Goal: Information Seeking & Learning: Learn about a topic

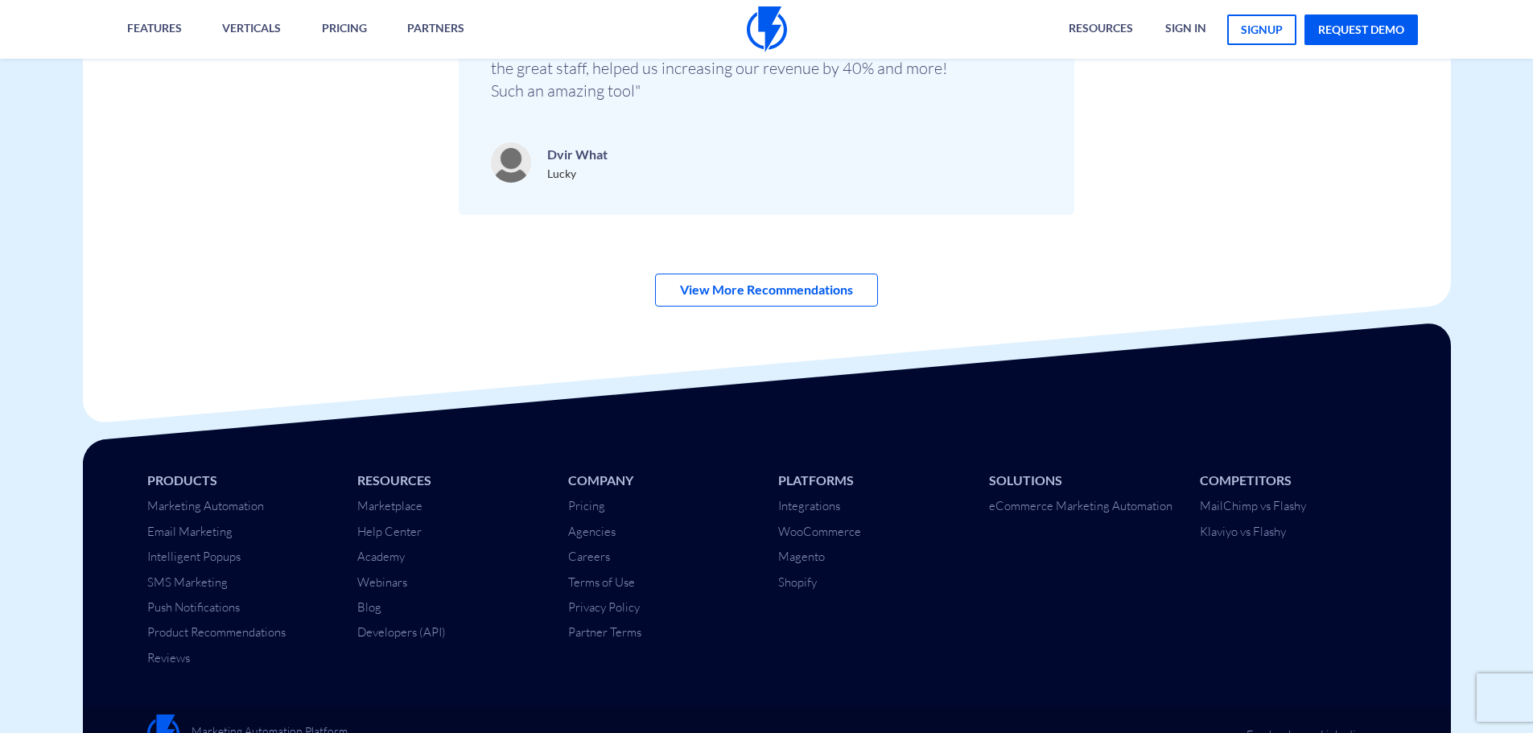
scroll to position [5687, 0]
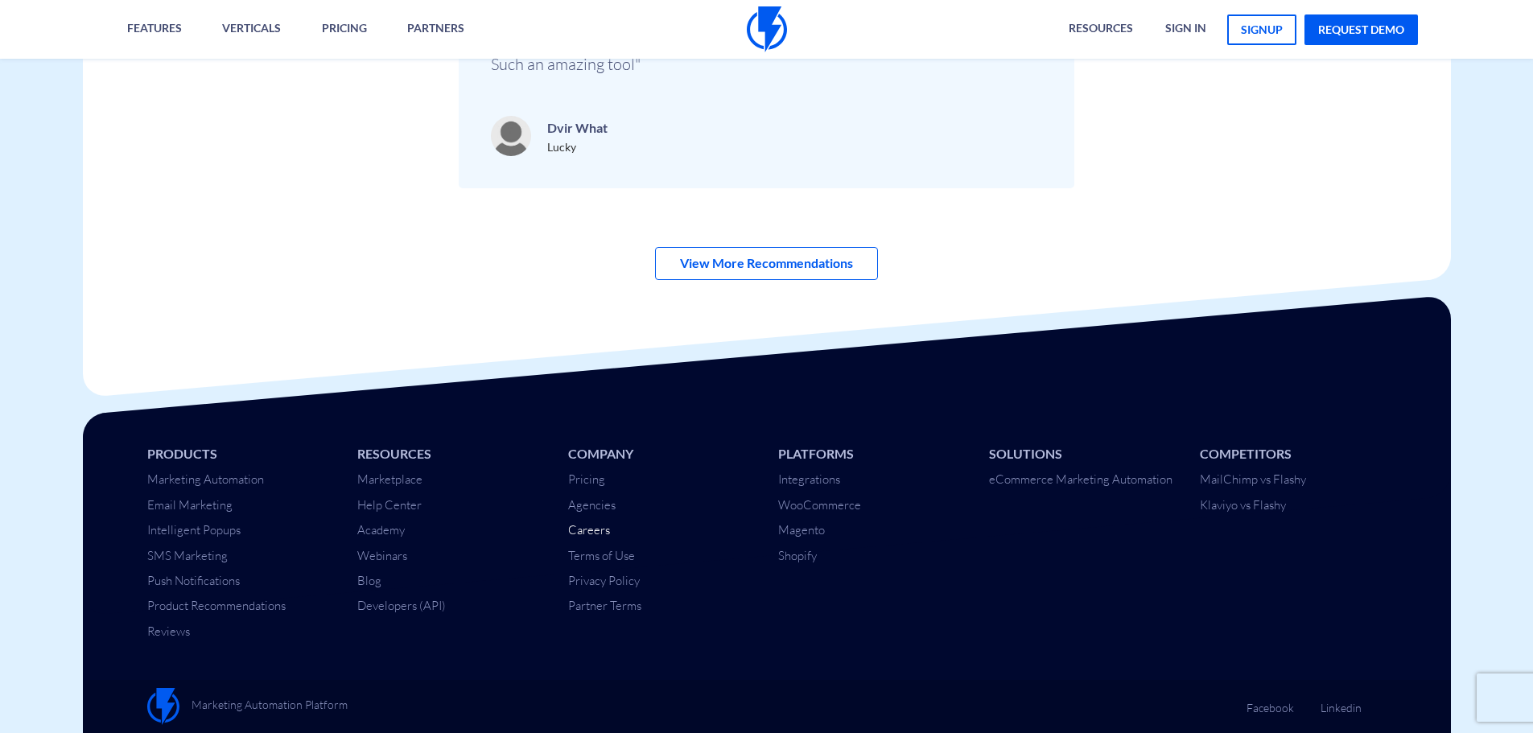
click at [571, 528] on link "Careers" at bounding box center [589, 529] width 42 height 15
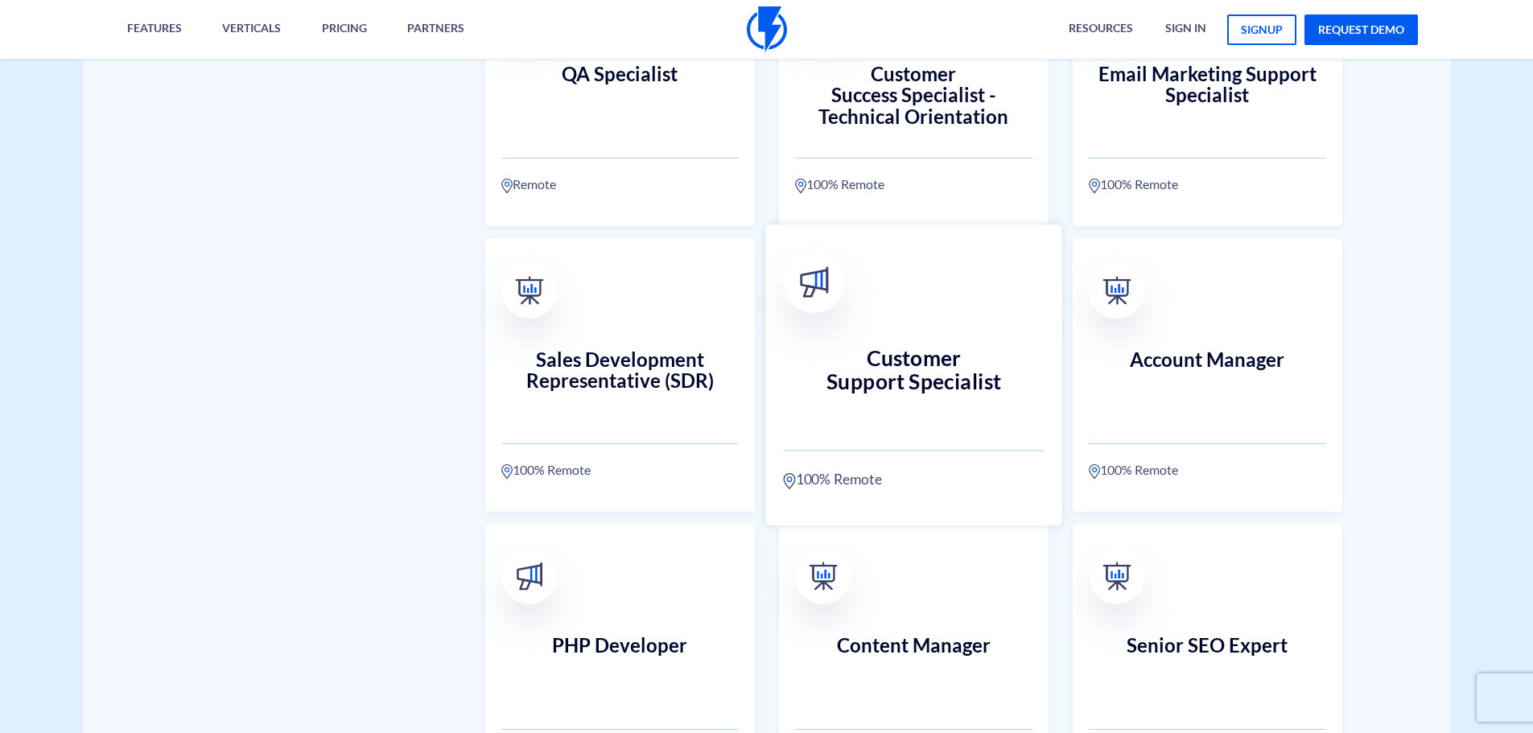
scroll to position [885, 0]
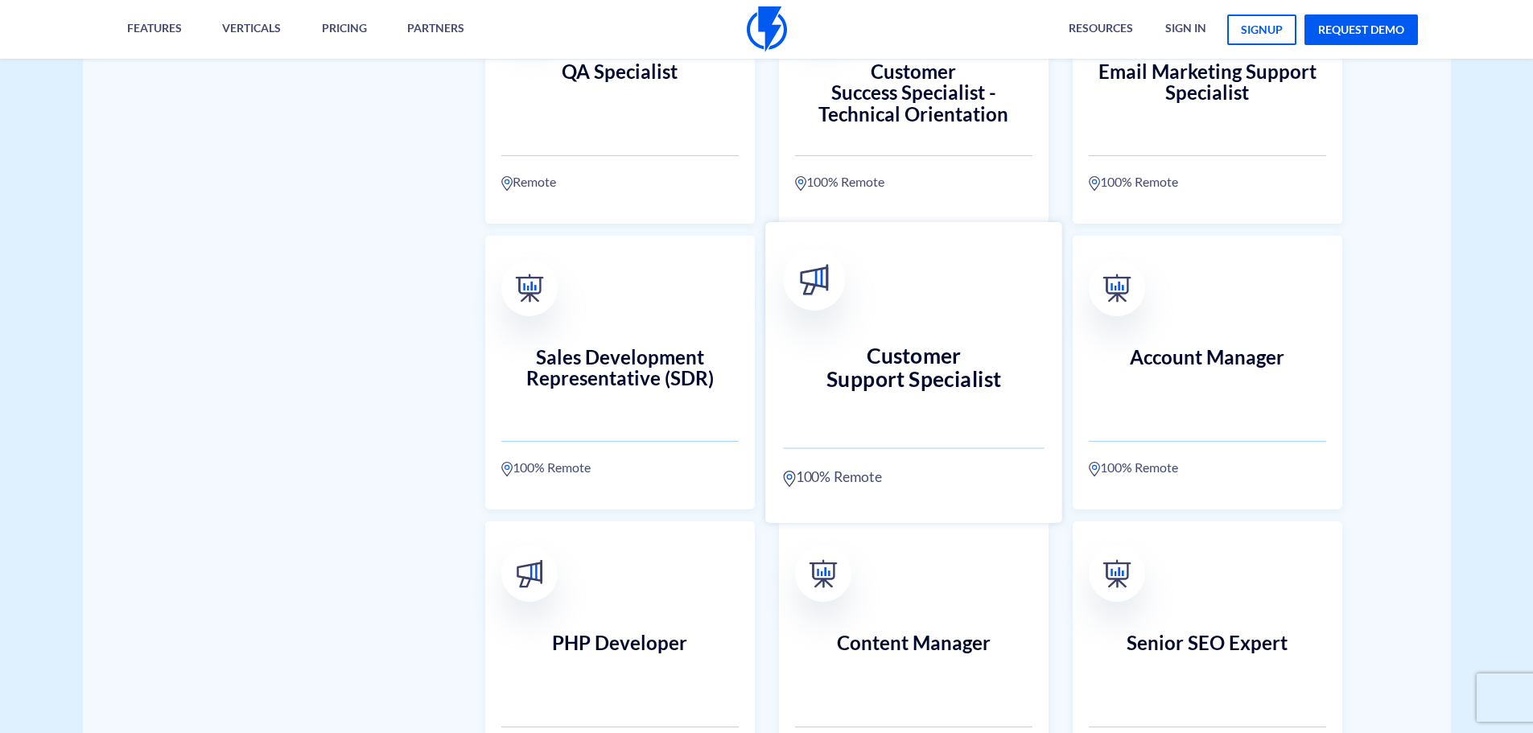
click at [938, 378] on h3 "Customer Support Specialist" at bounding box center [914, 379] width 262 height 71
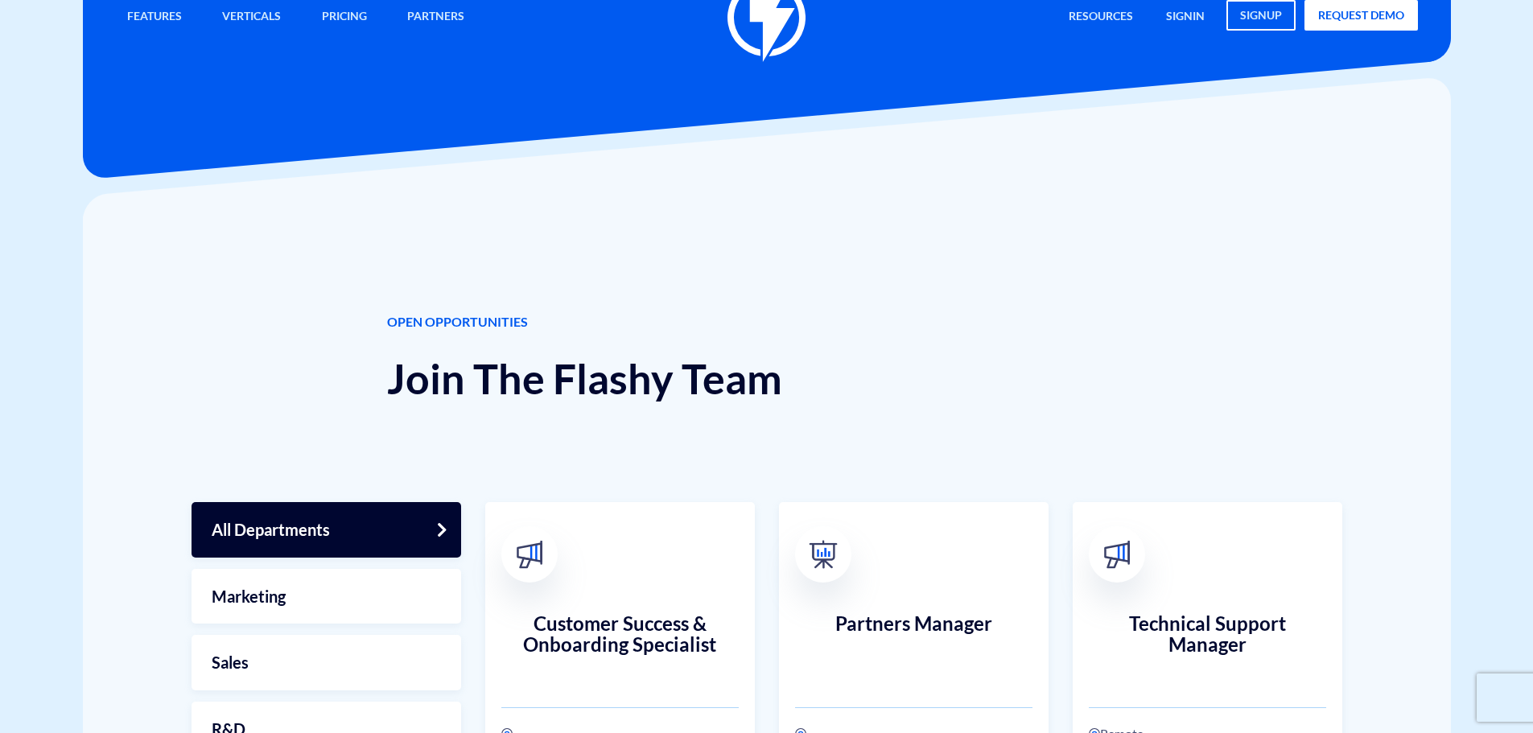
scroll to position [0, 0]
